Goal: Check status: Check status

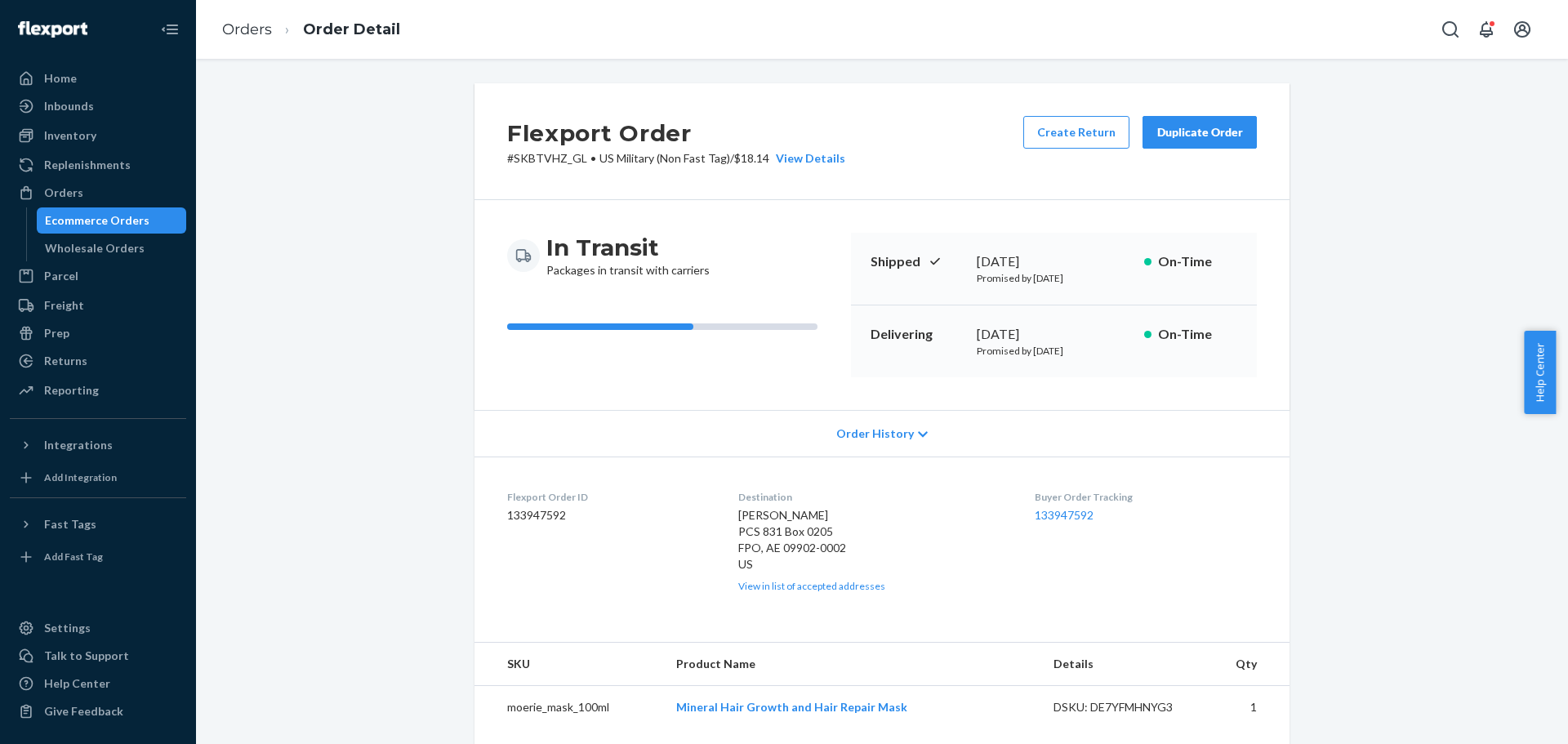
scroll to position [326, 0]
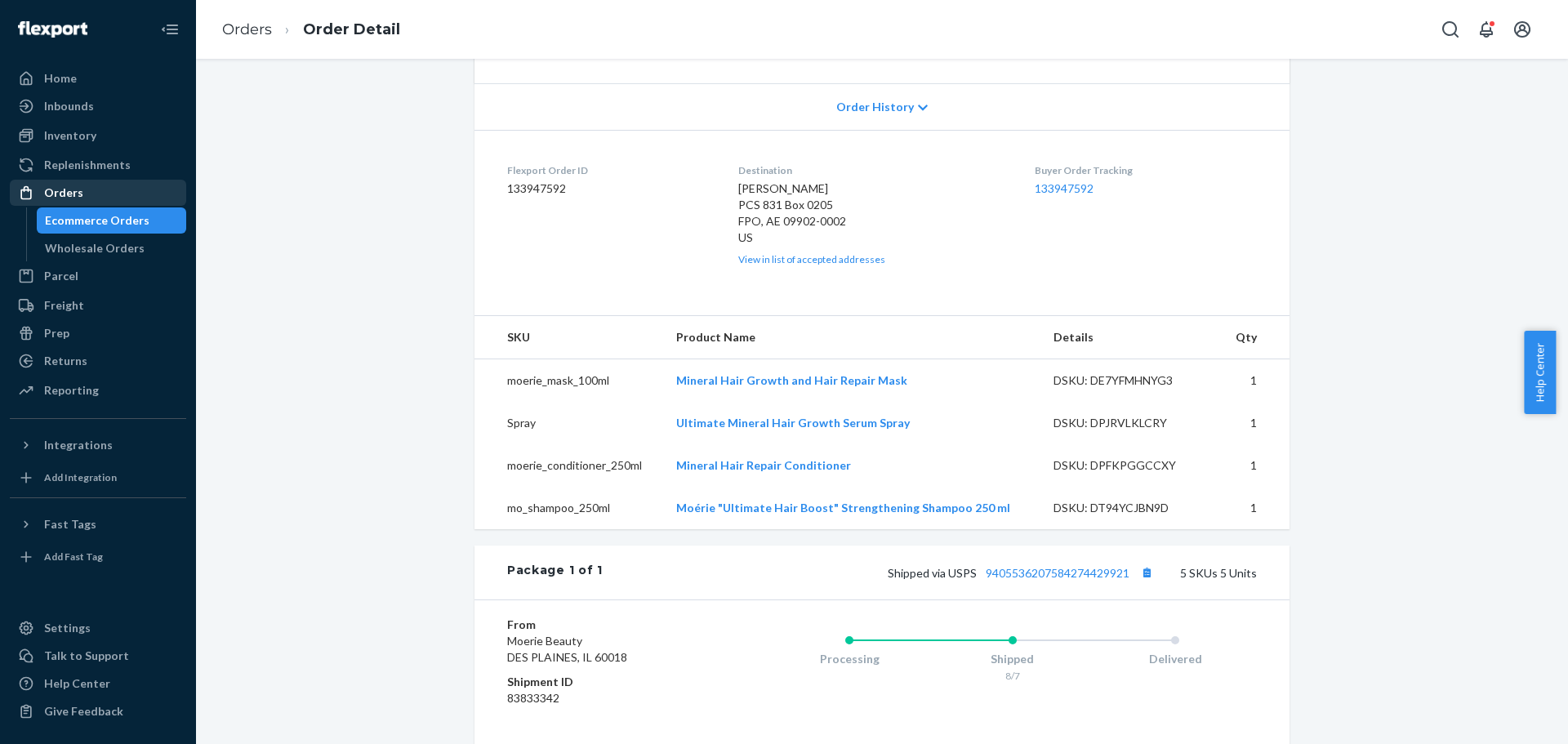
click at [75, 181] on div "Orders" at bounding box center [98, 193] width 173 height 23
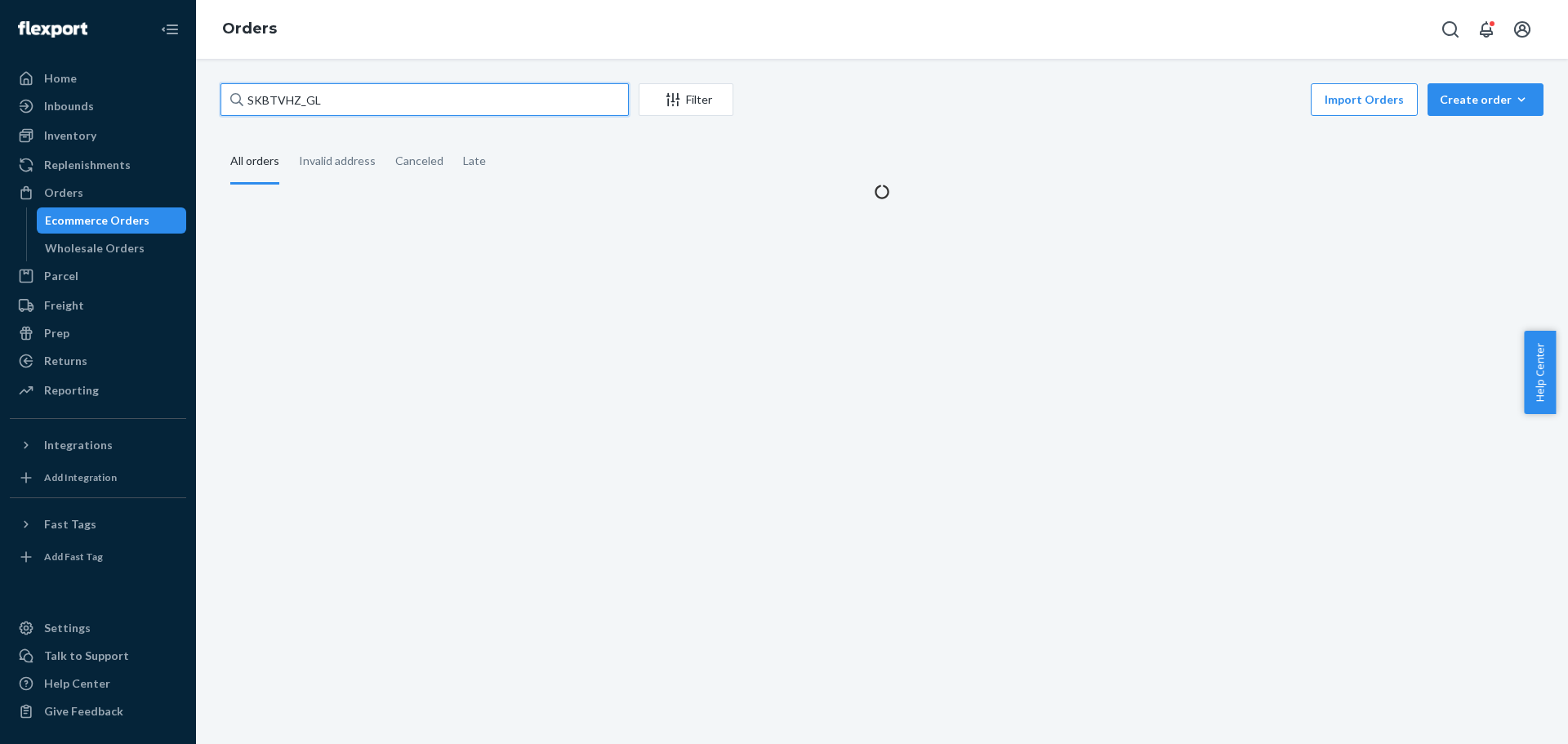
click at [321, 104] on input "SKBTVHZ_GL" at bounding box center [424, 99] width 408 height 33
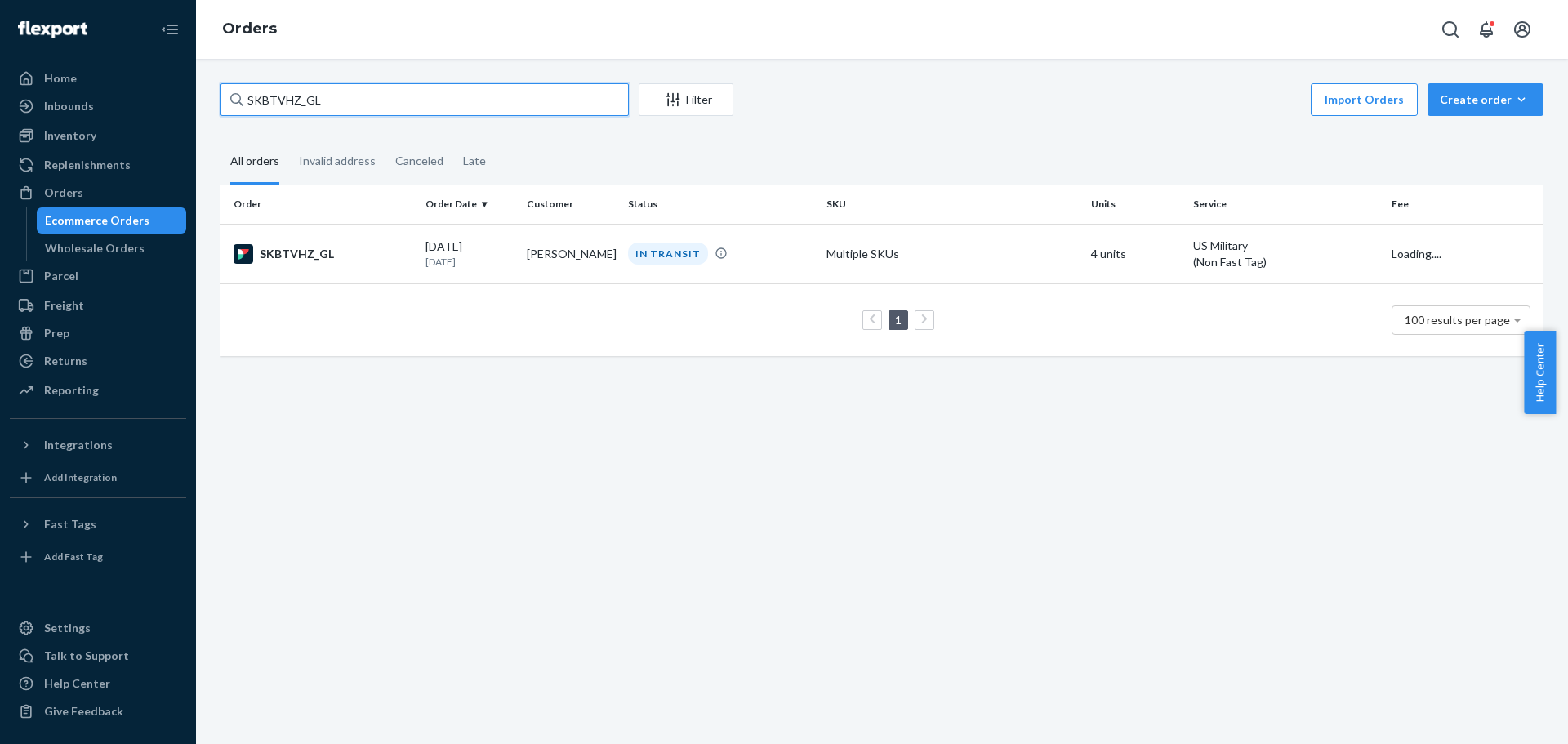
click at [321, 104] on input "SKBTVHZ_GL" at bounding box center [424, 99] width 408 height 33
paste input "[PERSON_NAME]"
type input "[PERSON_NAME]"
click at [752, 261] on div "IN TRANSIT" at bounding box center [720, 252] width 192 height 22
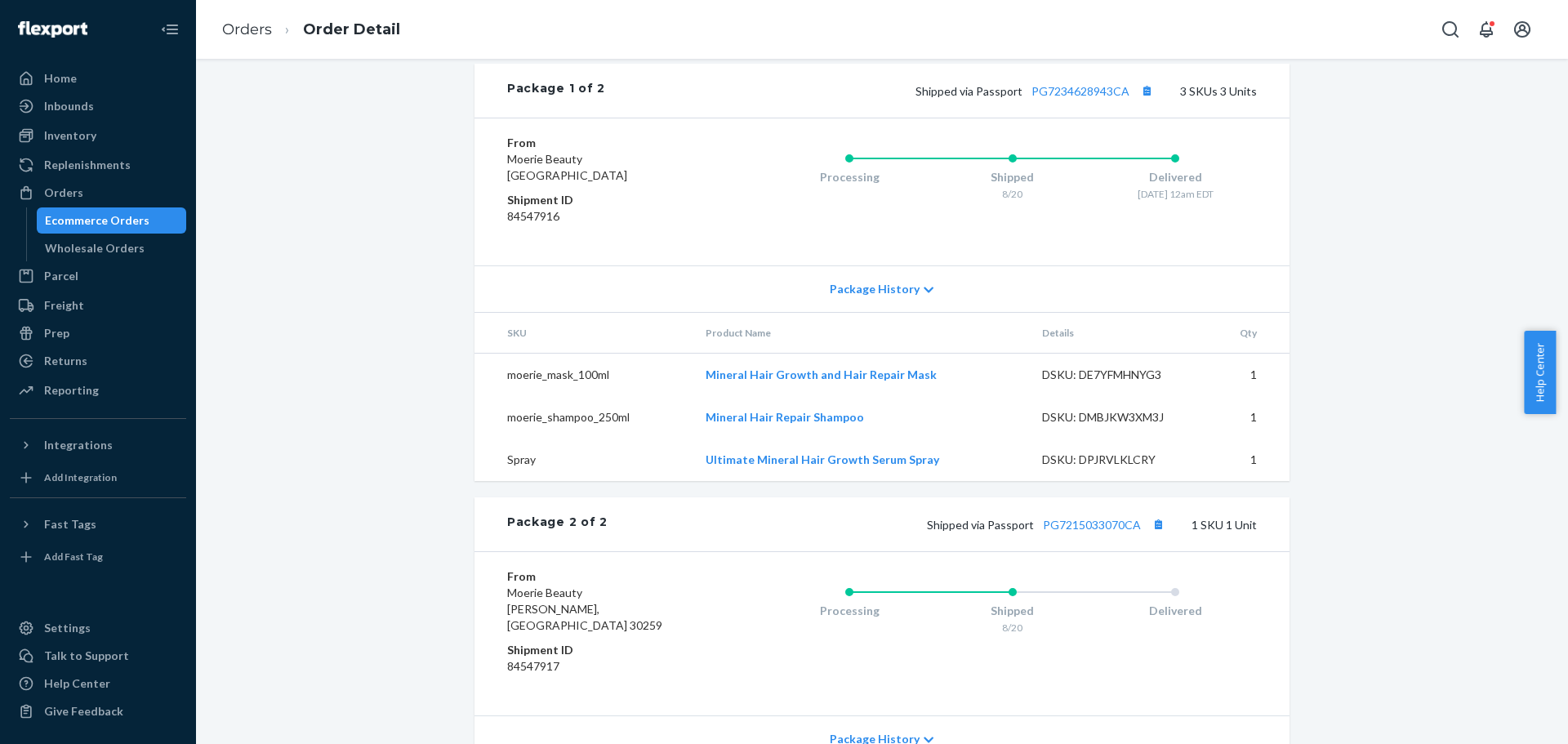
scroll to position [899, 0]
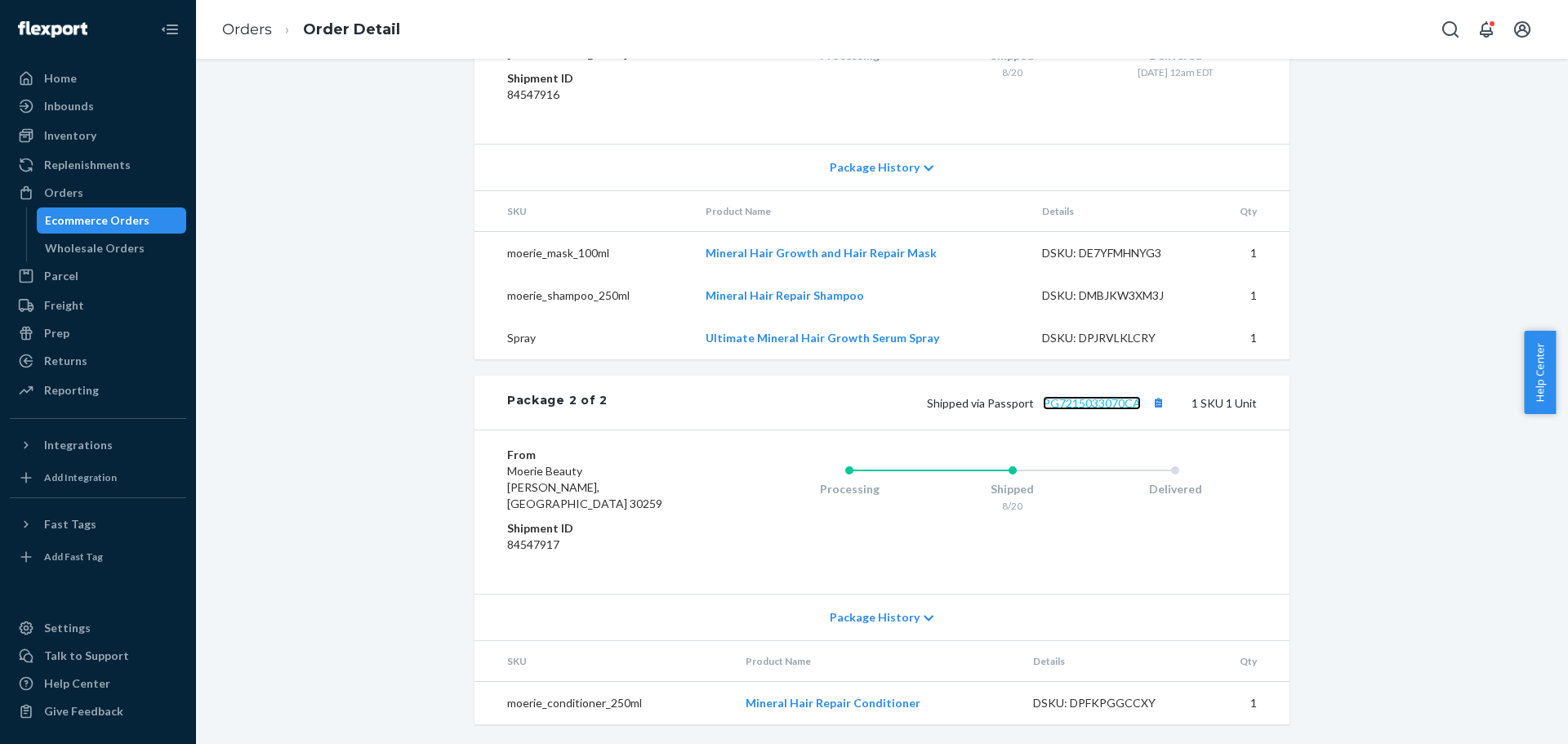
click at [1098, 410] on link "PG7215033070CA" at bounding box center [1092, 402] width 98 height 14
click at [52, 195] on div "Orders" at bounding box center [64, 192] width 40 height 16
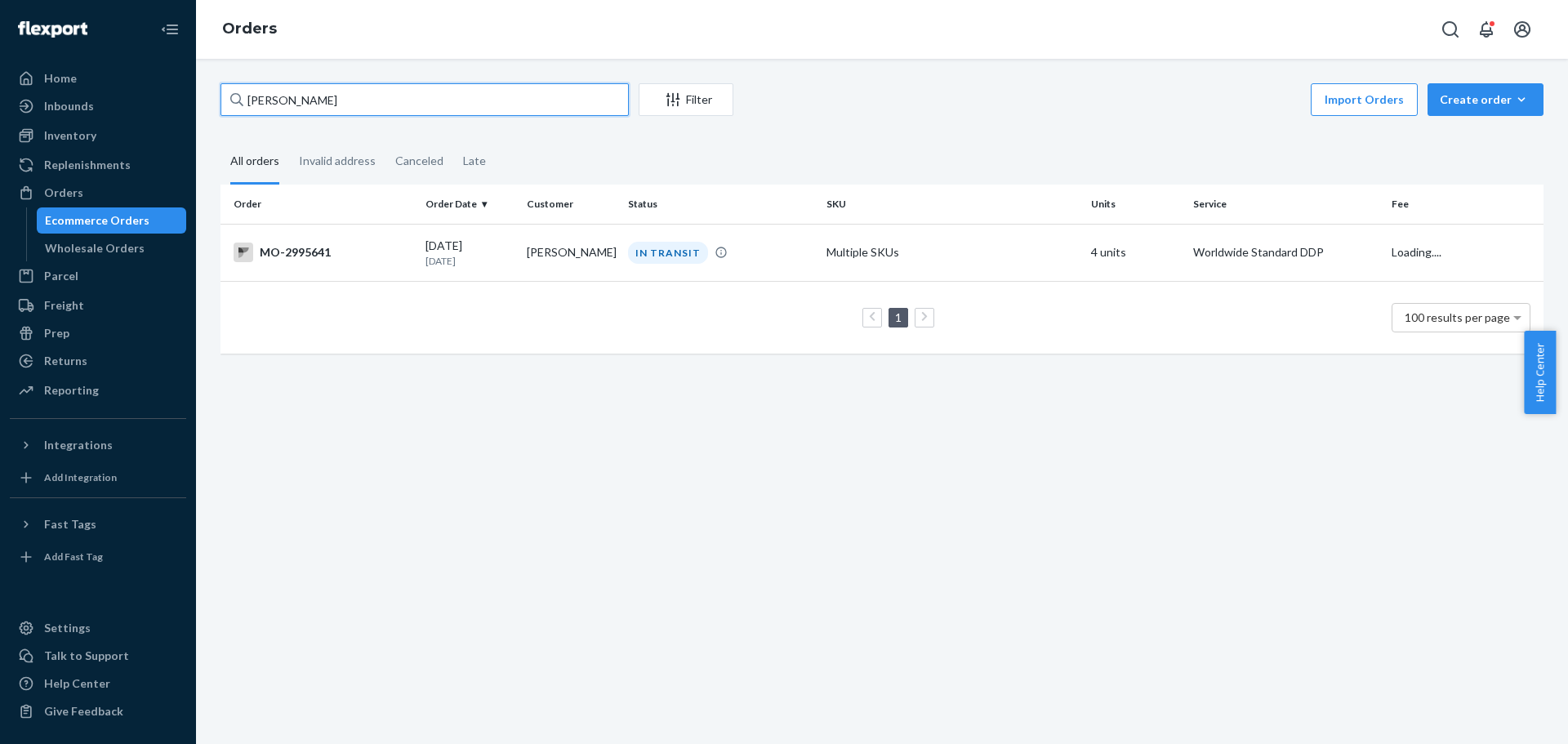
click at [326, 103] on input "[PERSON_NAME]" at bounding box center [424, 99] width 408 height 33
paste input "[PERSON_NAME]"
click at [270, 97] on input "[PERSON_NAME]" at bounding box center [424, 99] width 408 height 33
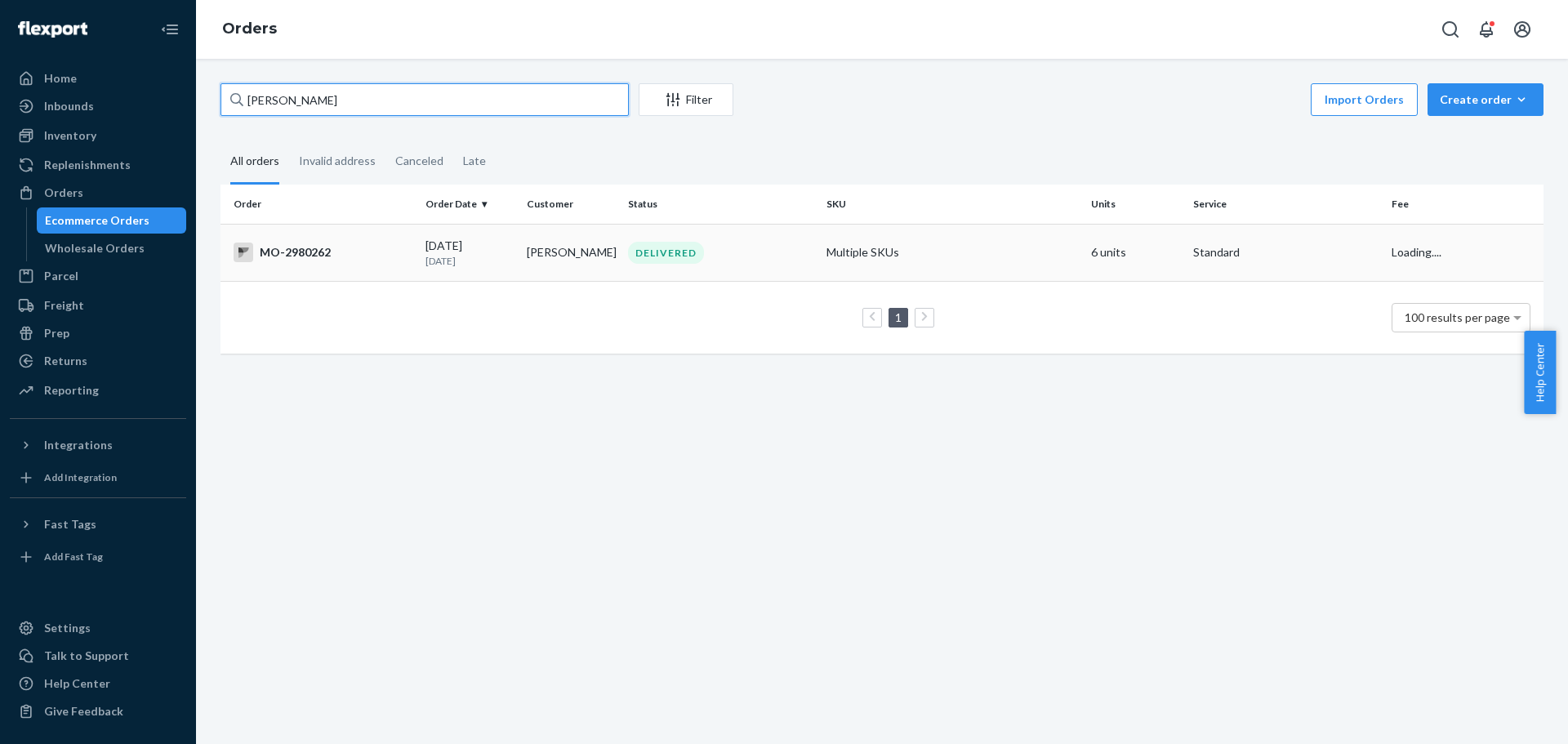
type input "[PERSON_NAME]"
click at [596, 241] on td "[PERSON_NAME]" at bounding box center [571, 252] width 101 height 57
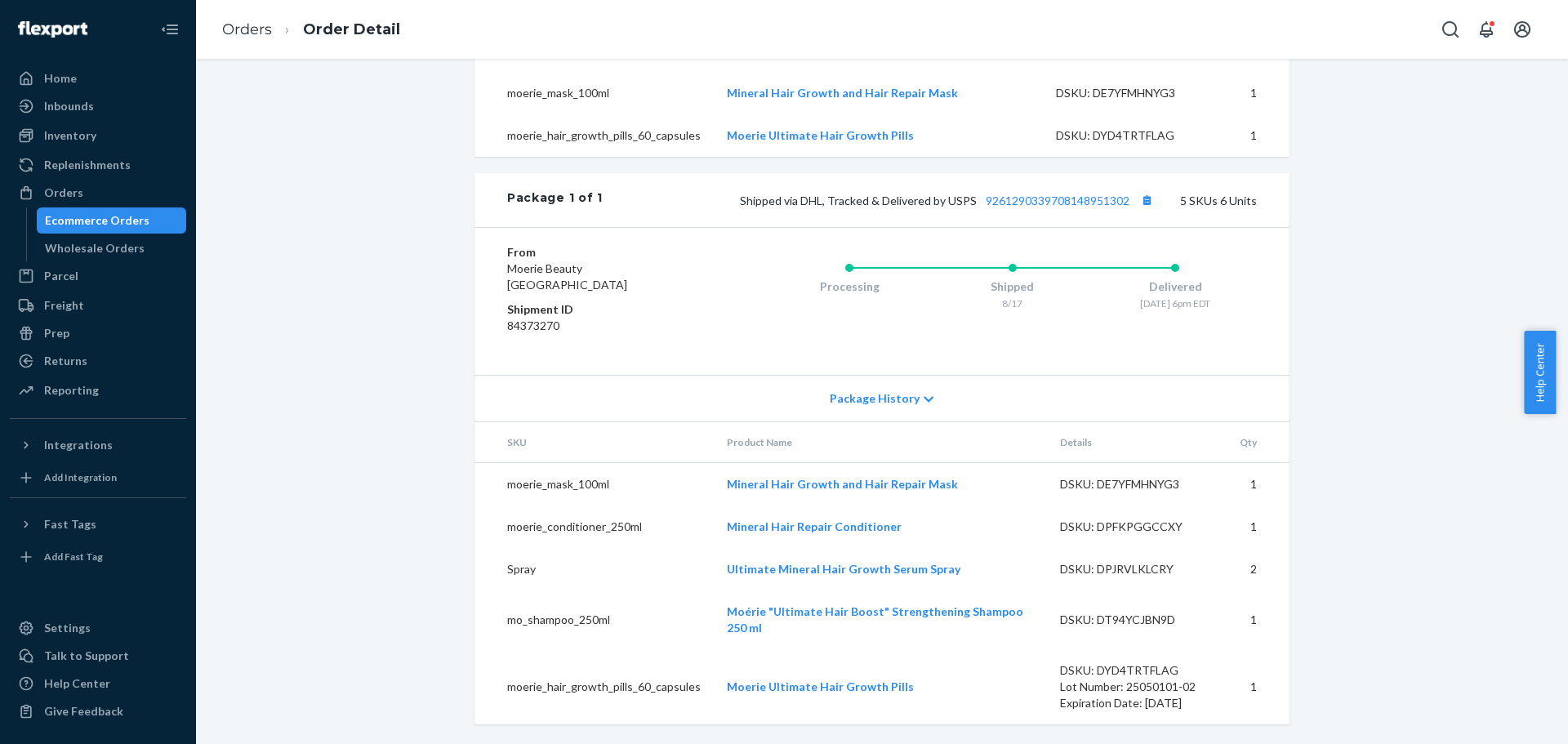
scroll to position [744, 0]
click at [1053, 199] on link "9261290339708148951302" at bounding box center [1057, 200] width 144 height 14
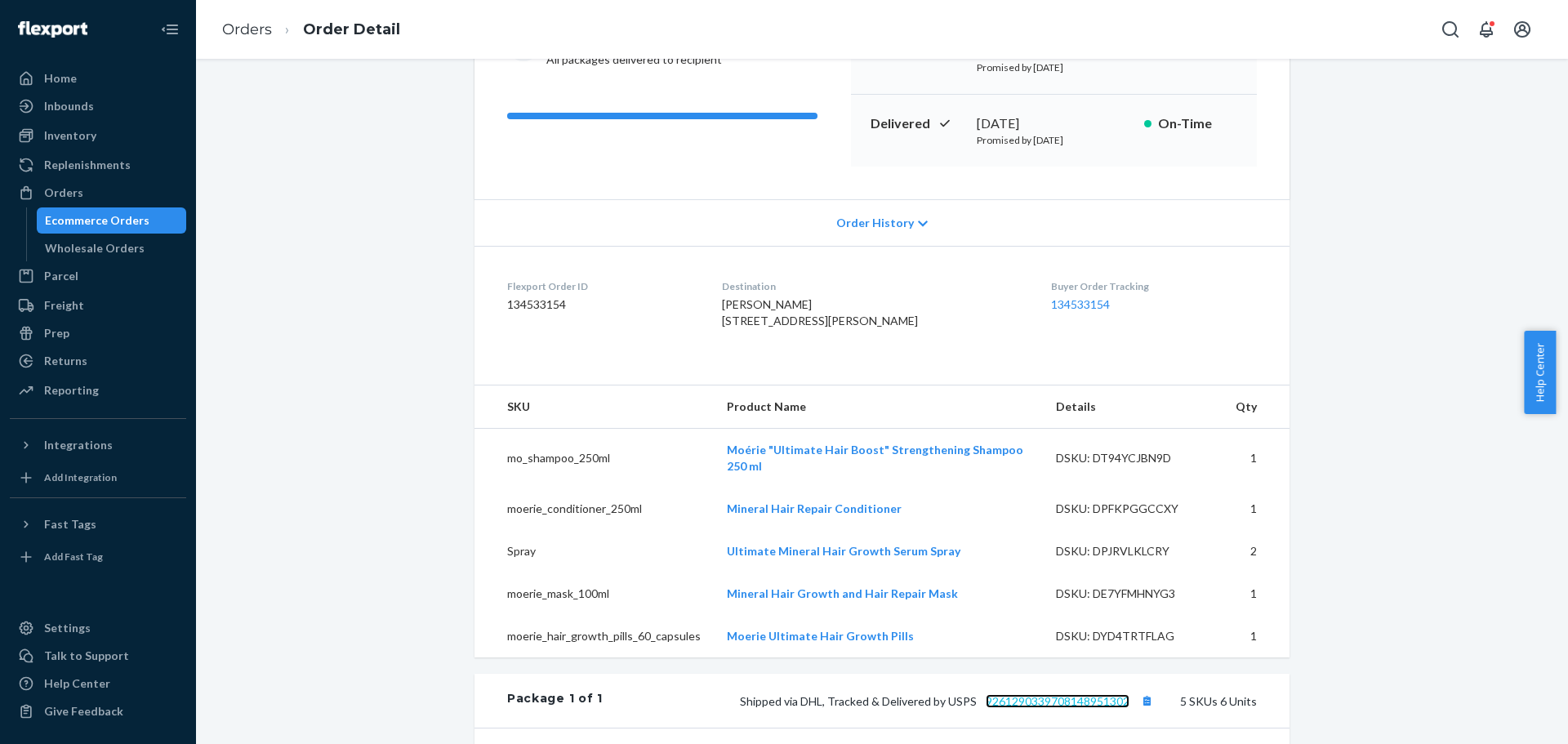
scroll to position [91, 0]
